Goal: Task Accomplishment & Management: Use online tool/utility

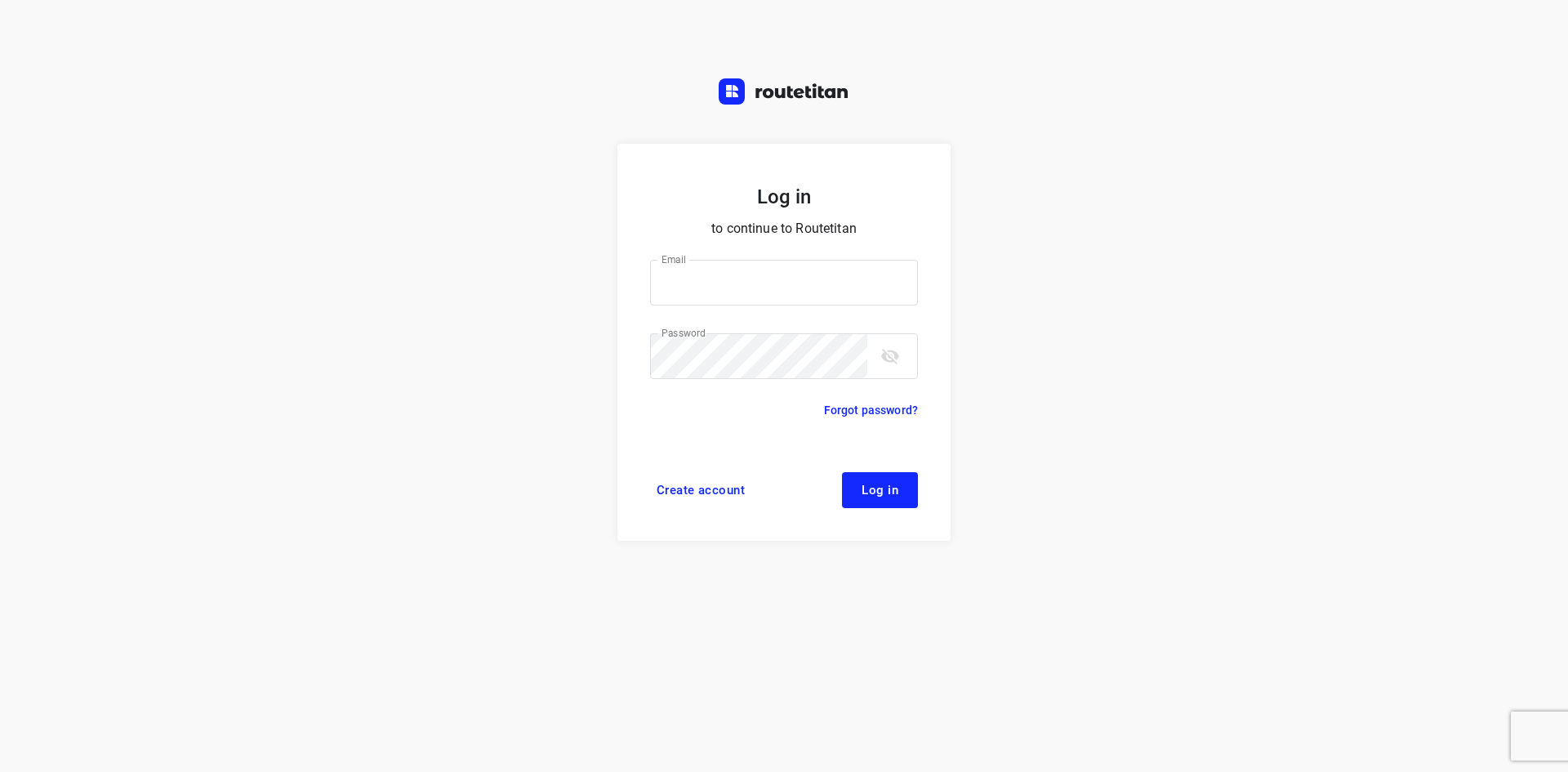
type input "p.hilderson@telenet.be"
click at [887, 499] on button "Log in" at bounding box center [880, 490] width 76 height 36
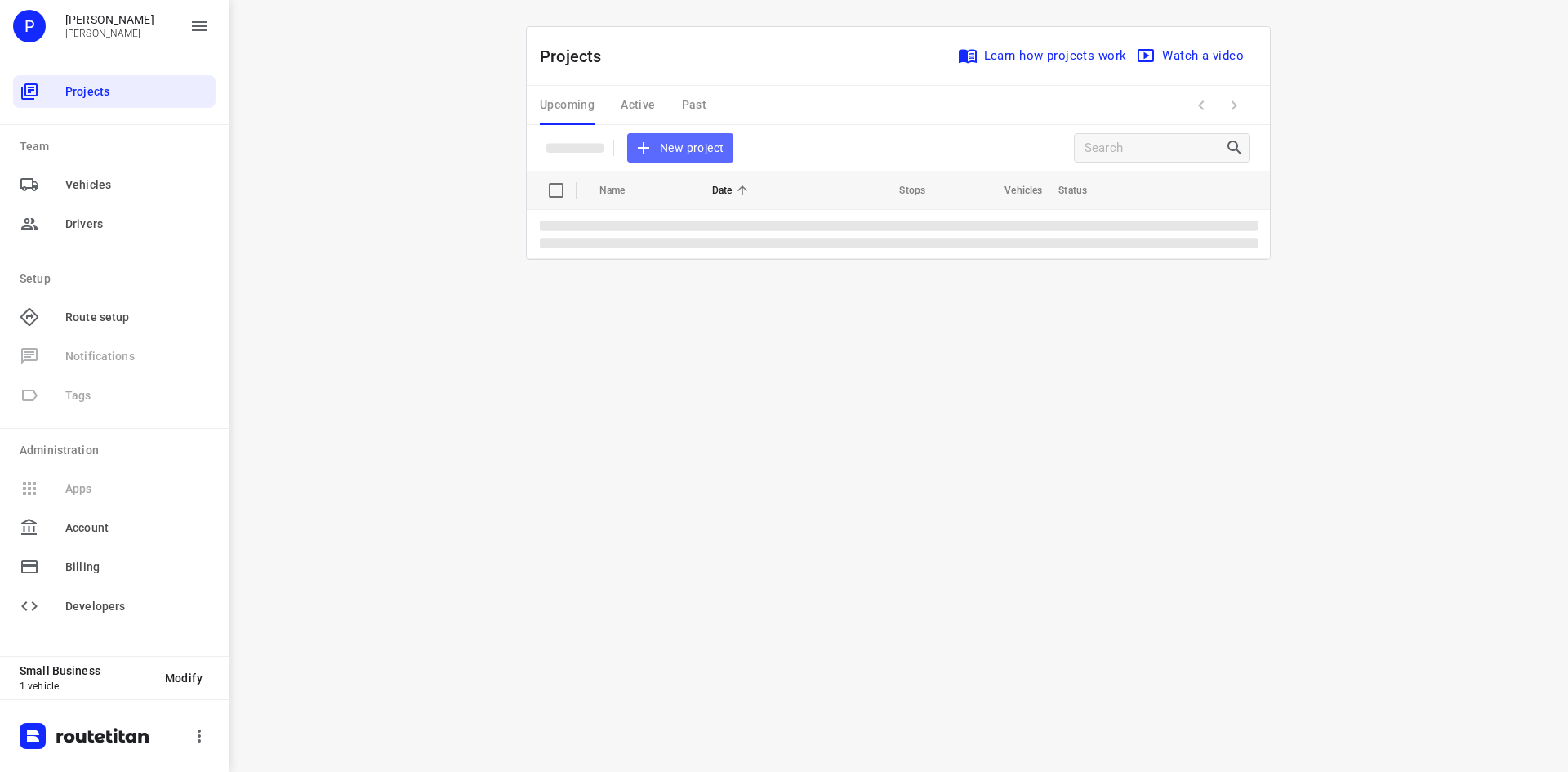
click at [690, 152] on span "New project" at bounding box center [680, 148] width 87 height 21
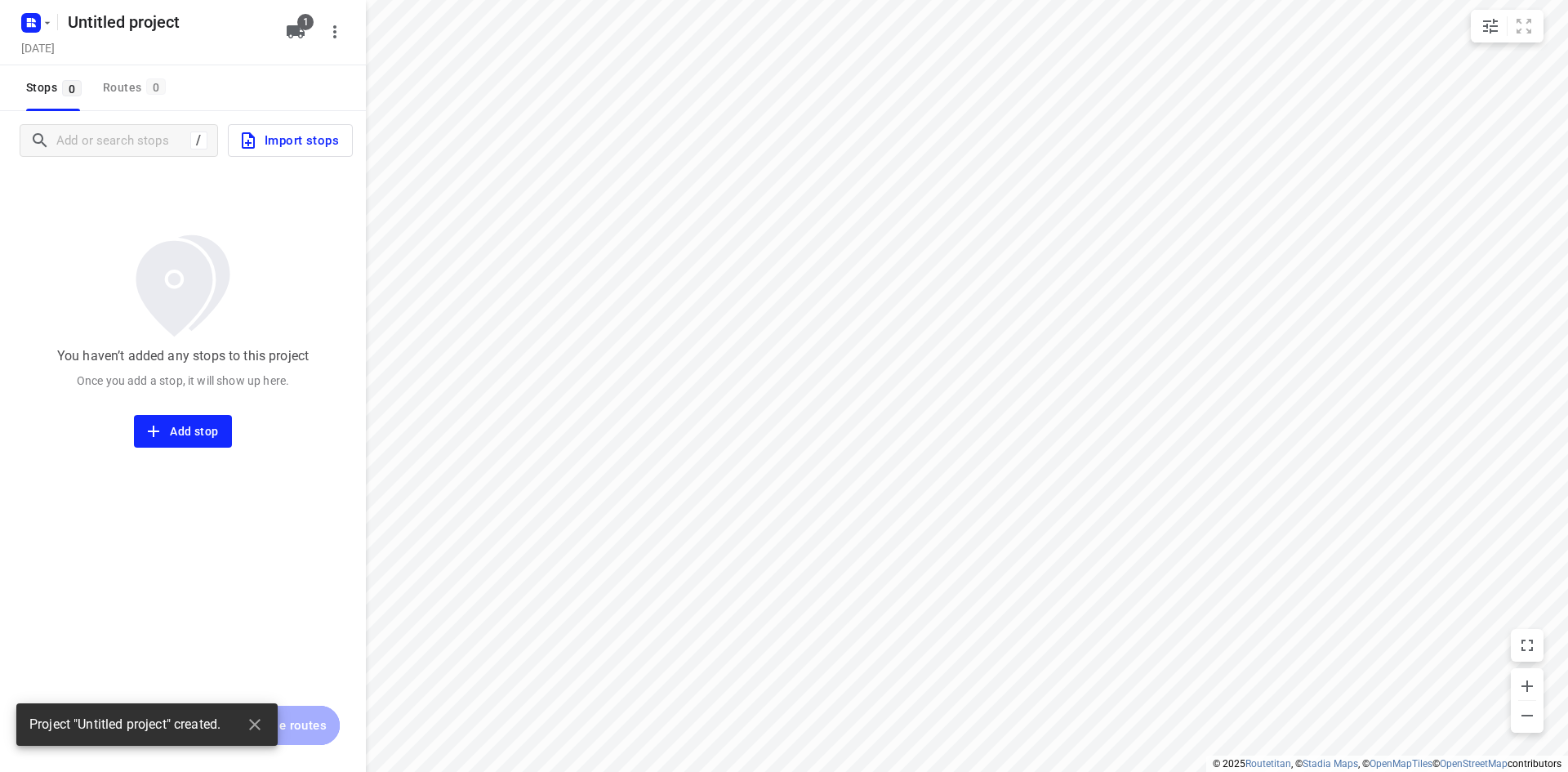
type input "distance"
click at [46, 26] on icon "button" at bounding box center [47, 23] width 13 height 13
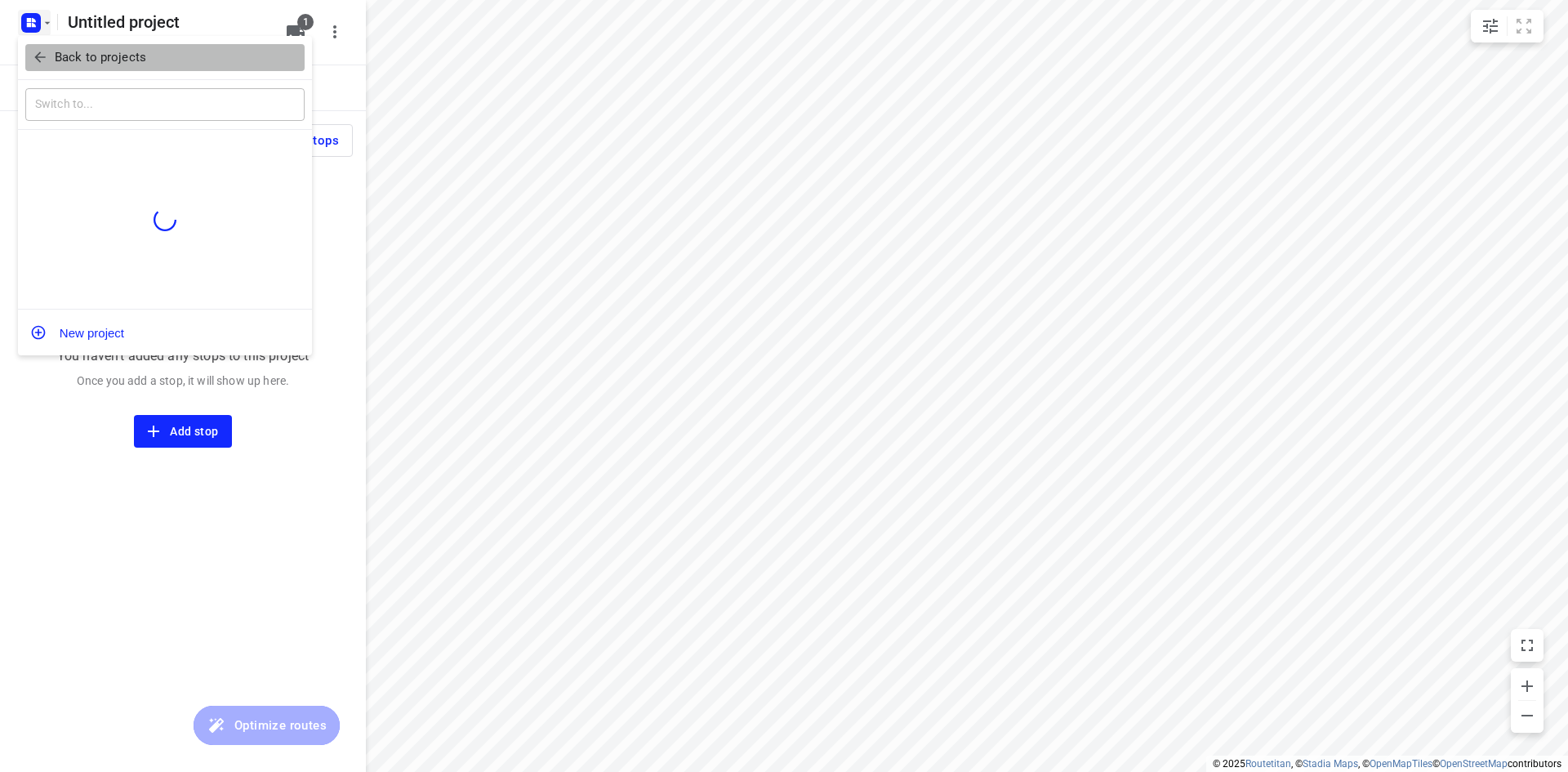
click at [76, 49] on p "Back to projects" at bounding box center [100, 57] width 91 height 19
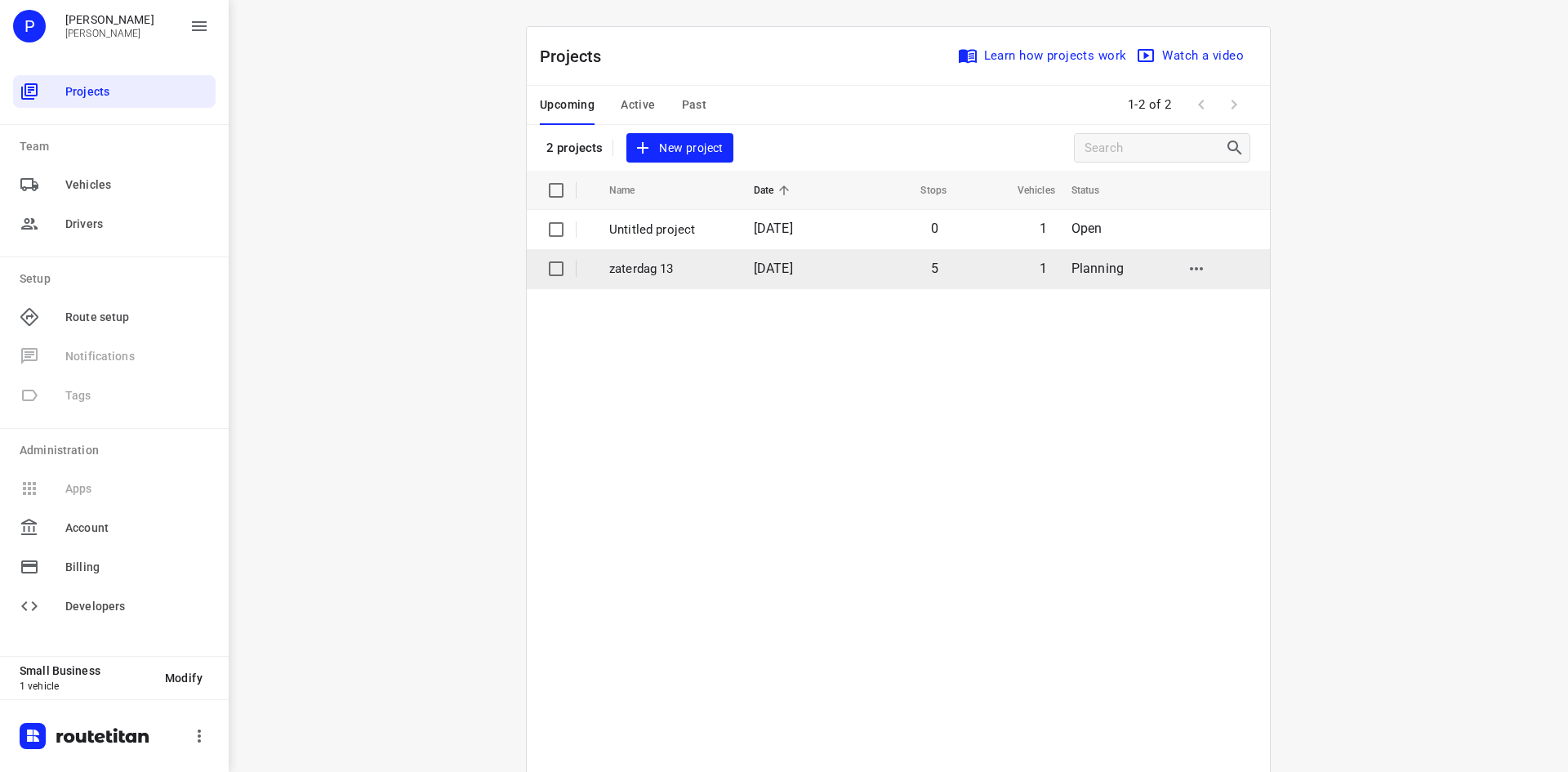
click at [785, 274] on span "[DATE]" at bounding box center [774, 269] width 40 height 15
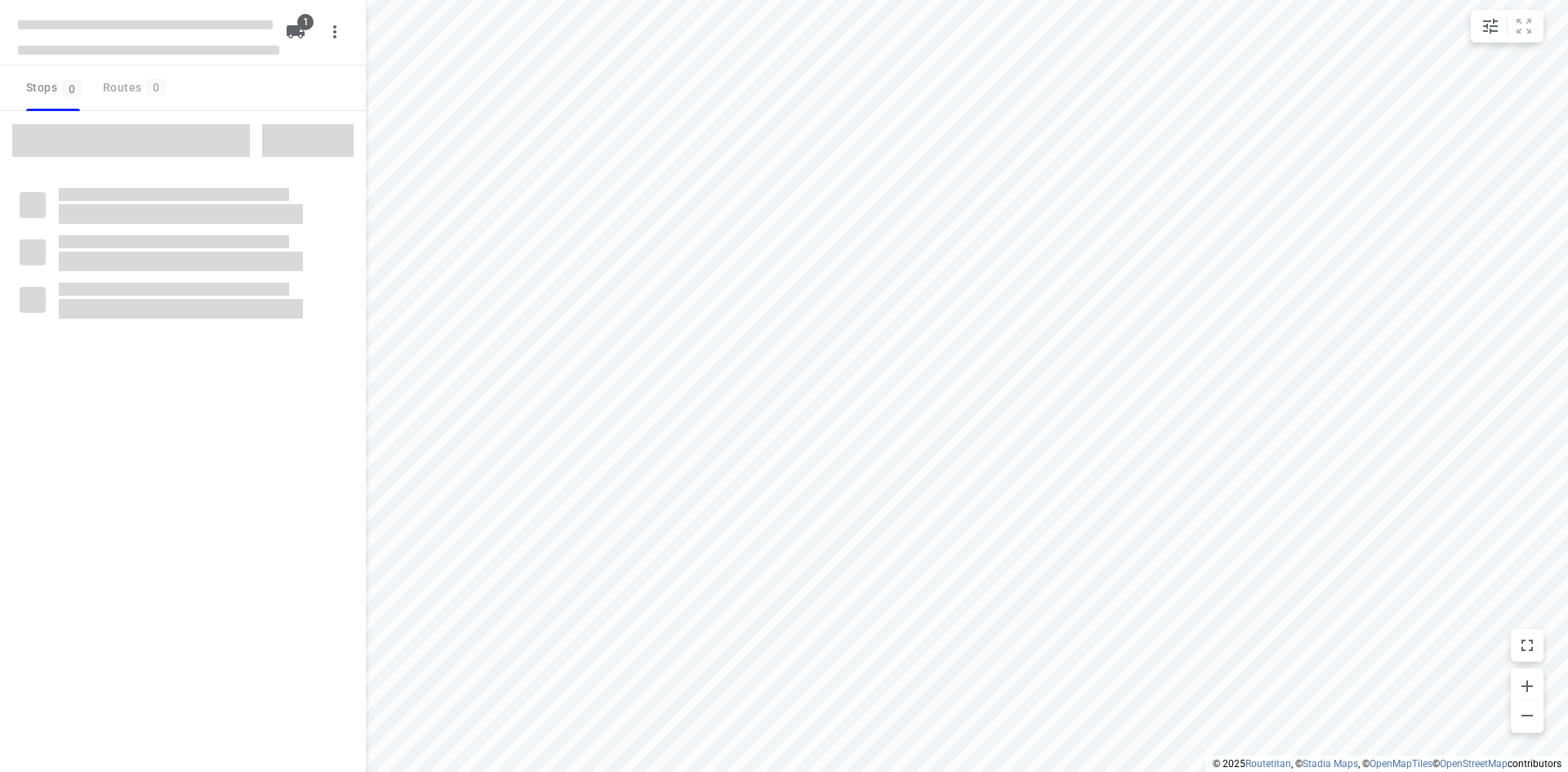
type input "distance"
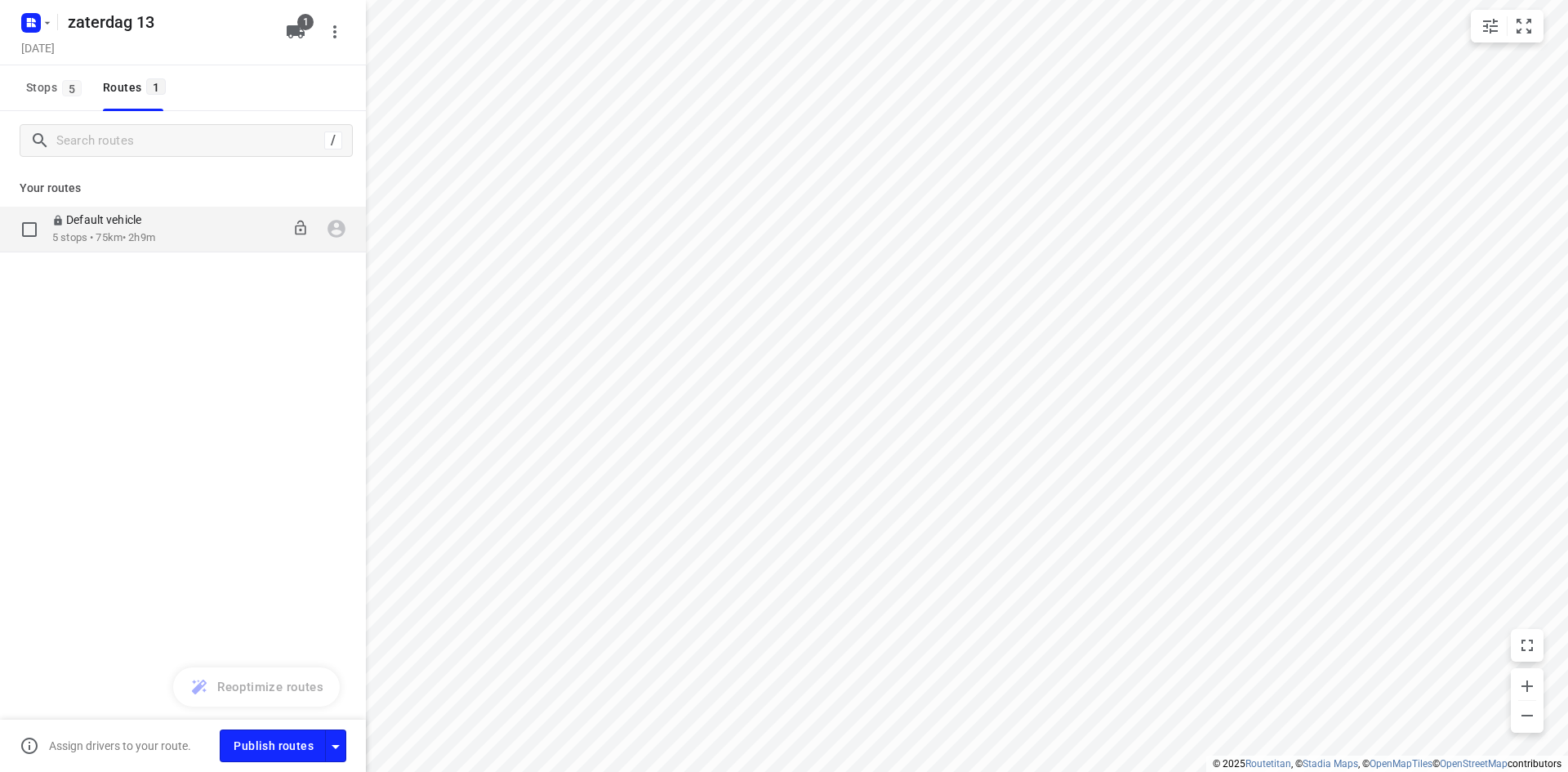
click at [136, 235] on p "5 stops • 75km • 2h9m" at bounding box center [105, 238] width 106 height 15
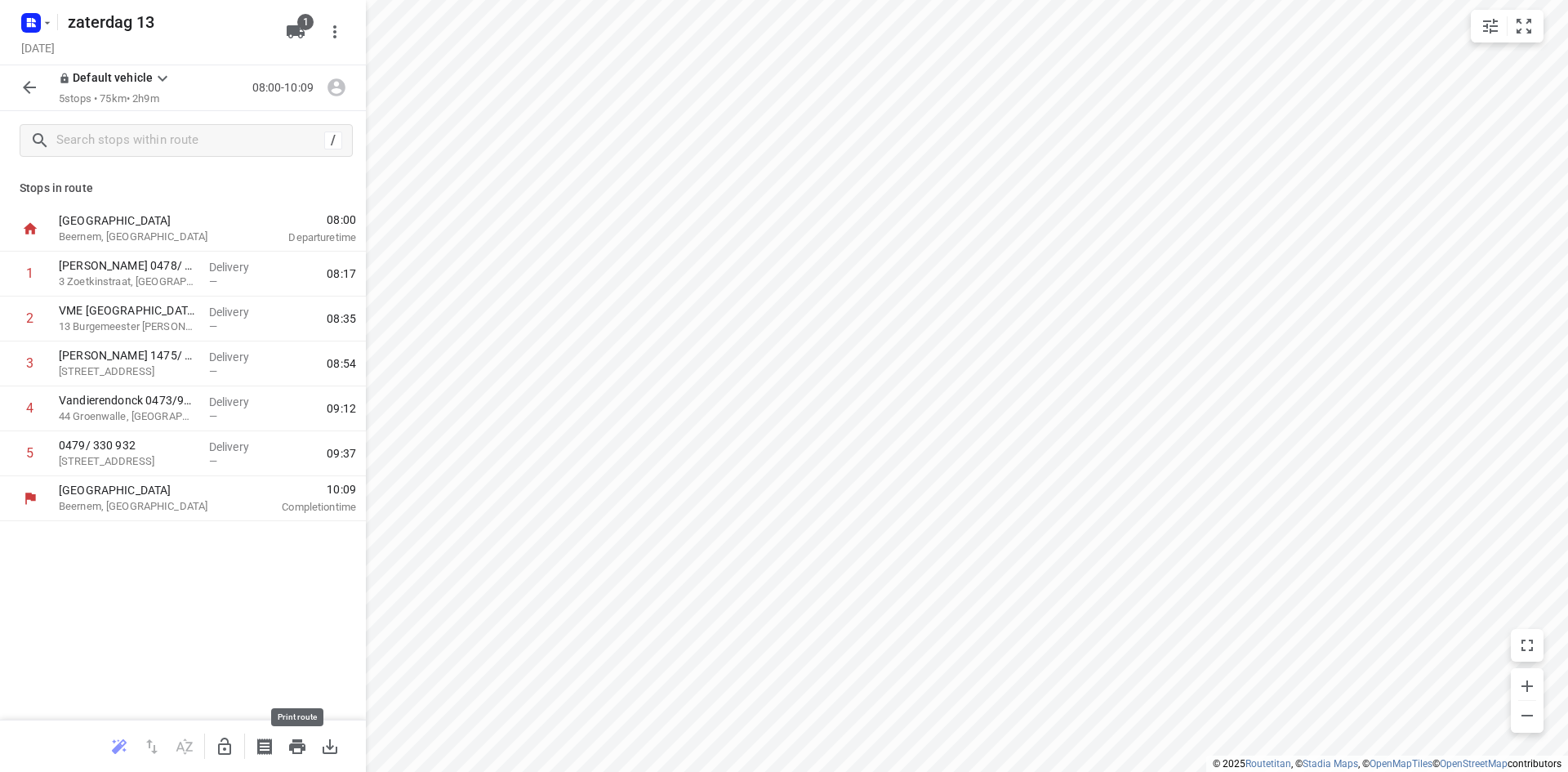
click at [303, 753] on icon "button" at bounding box center [297, 747] width 20 height 20
